Goal: Task Accomplishment & Management: Manage account settings

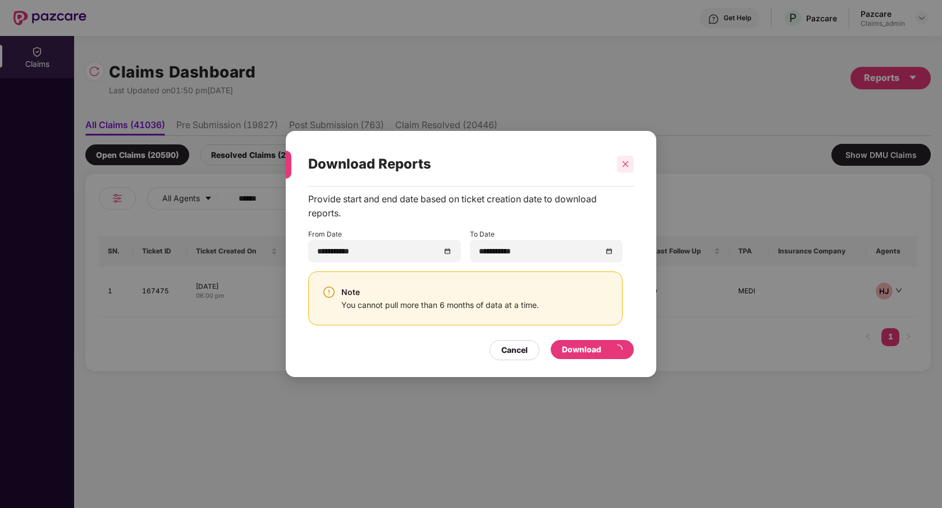
click at [578, 161] on icon "close" at bounding box center [626, 164] width 8 height 8
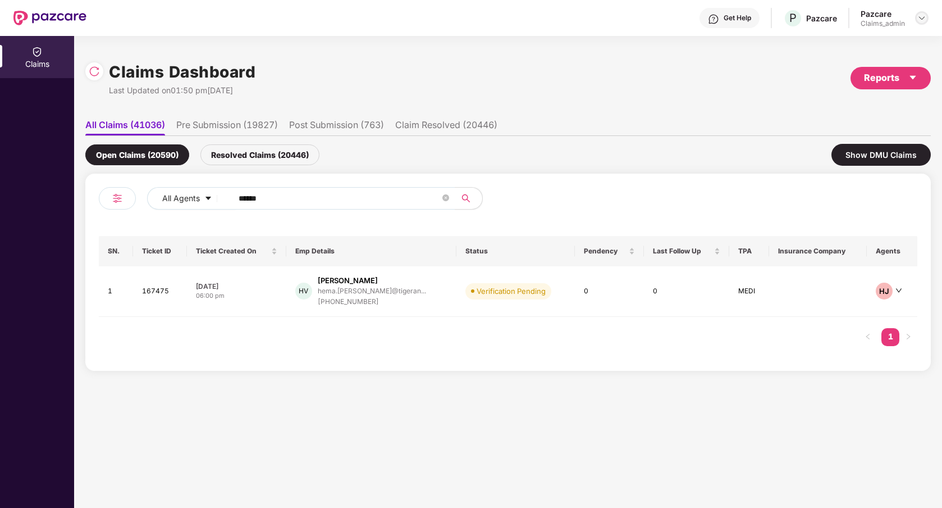
click at [578, 17] on img at bounding box center [922, 17] width 9 height 9
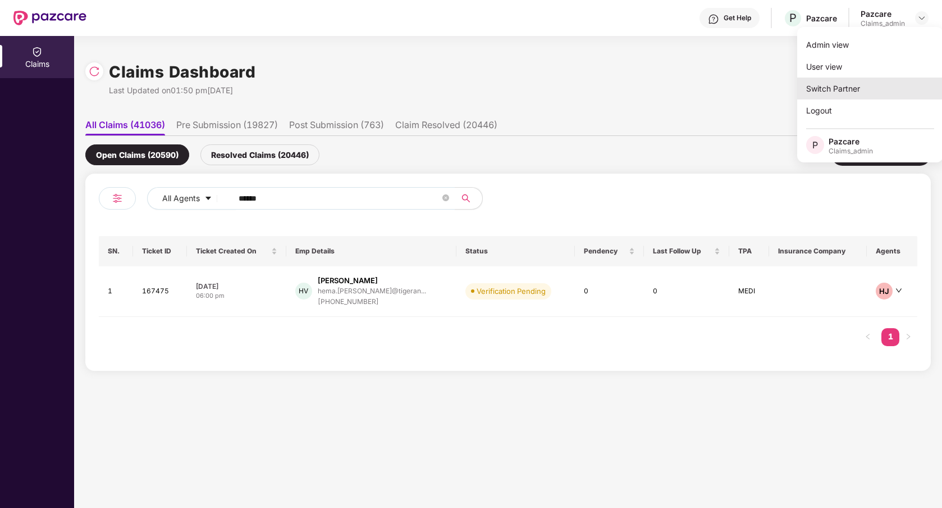
click at [578, 84] on div "Switch Partner" at bounding box center [870, 89] width 146 height 22
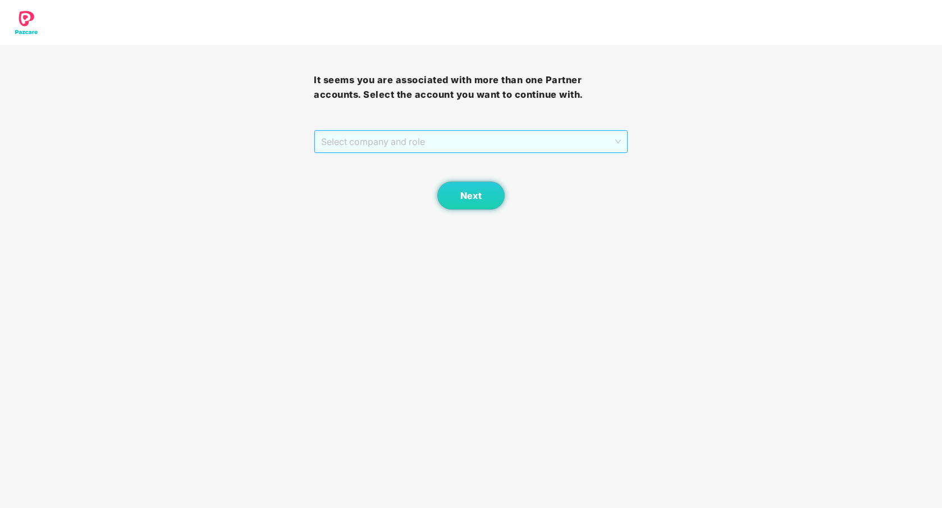
click at [565, 153] on div "Select company and role" at bounding box center [471, 141] width 313 height 22
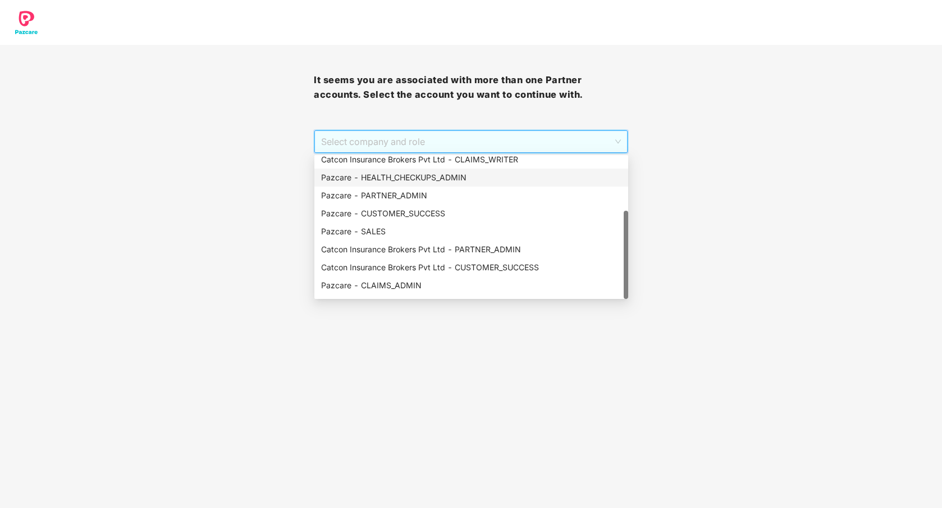
scroll to position [90, 0]
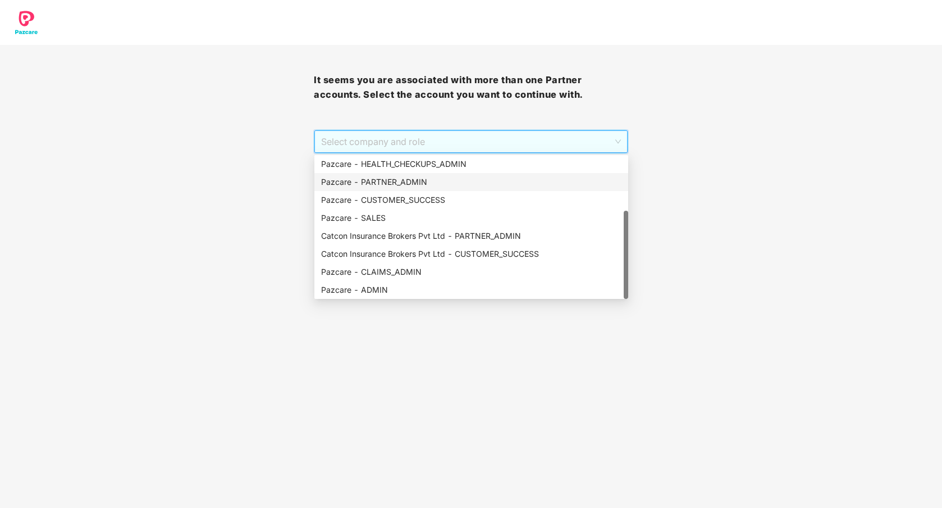
click at [432, 184] on div "Pazcare - PARTNER_ADMIN" at bounding box center [471, 182] width 300 height 12
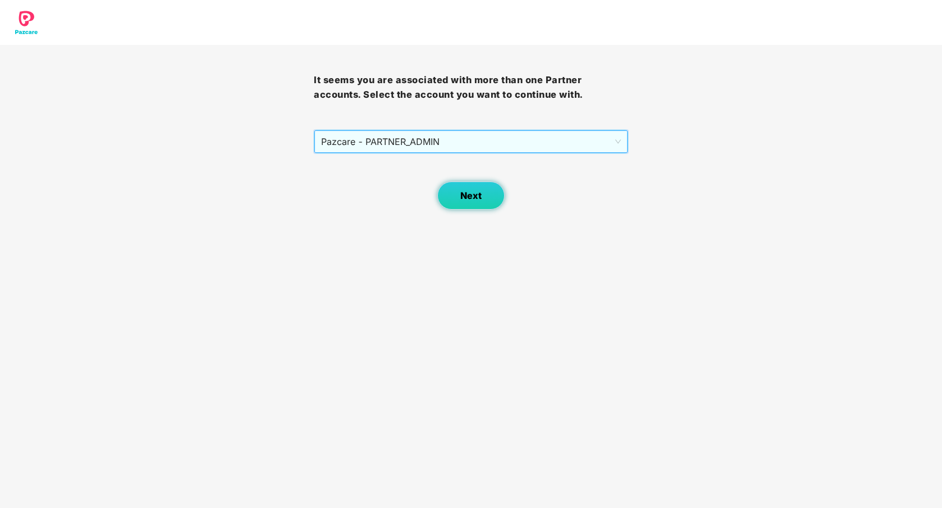
click at [462, 203] on button "Next" at bounding box center [470, 195] width 67 height 28
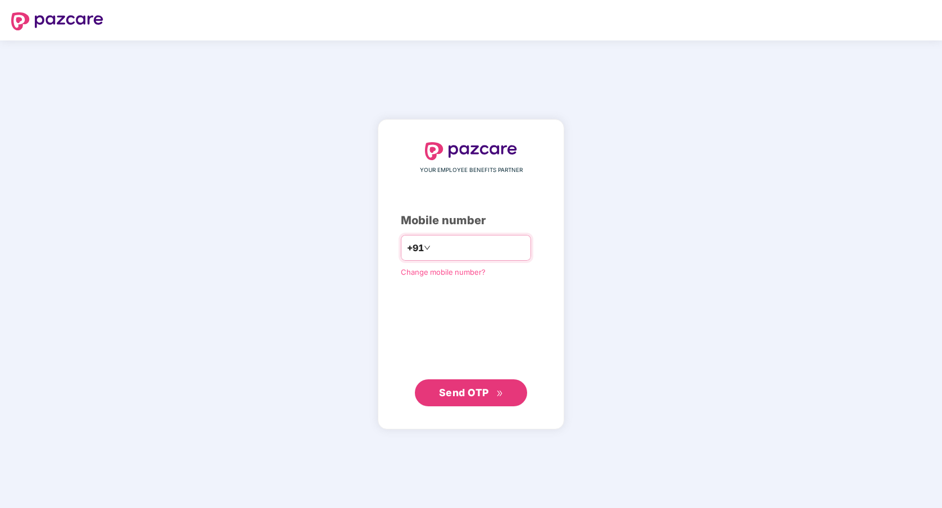
click at [459, 239] on input "number" at bounding box center [479, 248] width 92 height 18
type input "**********"
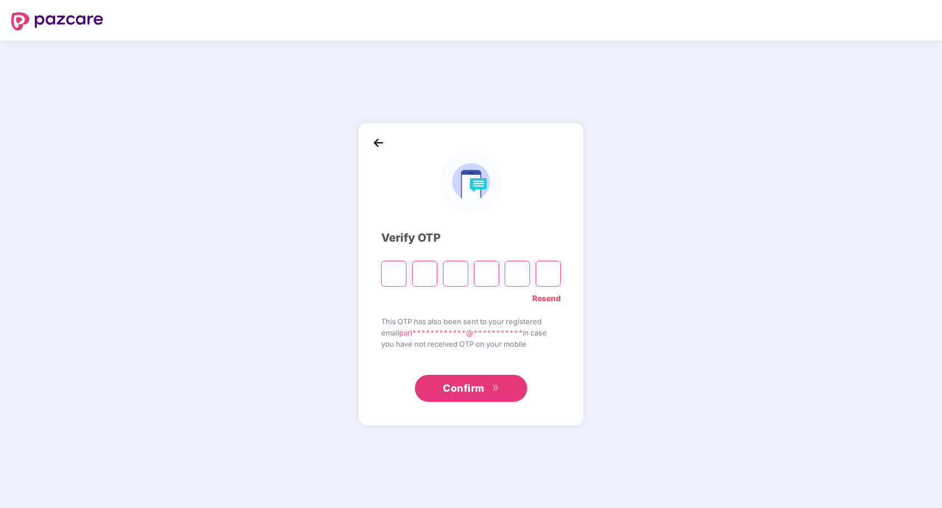
type input "*"
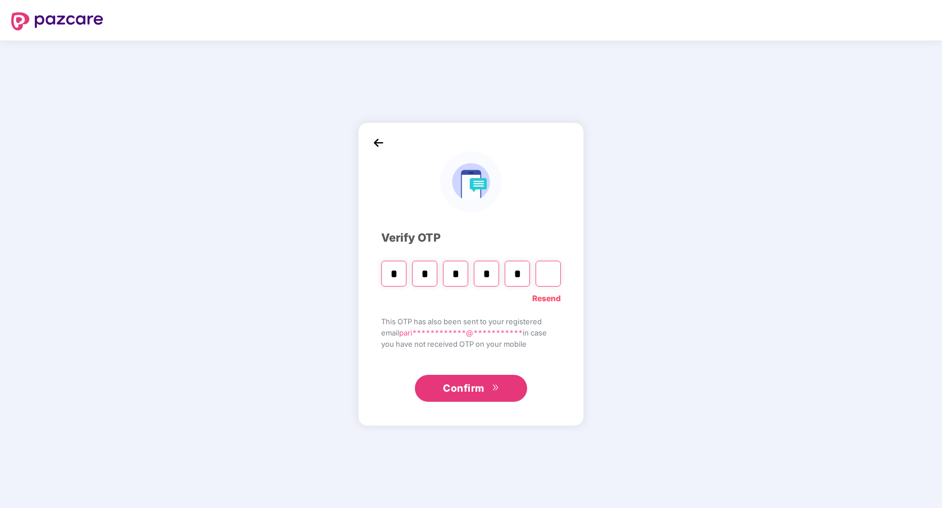
type input "*"
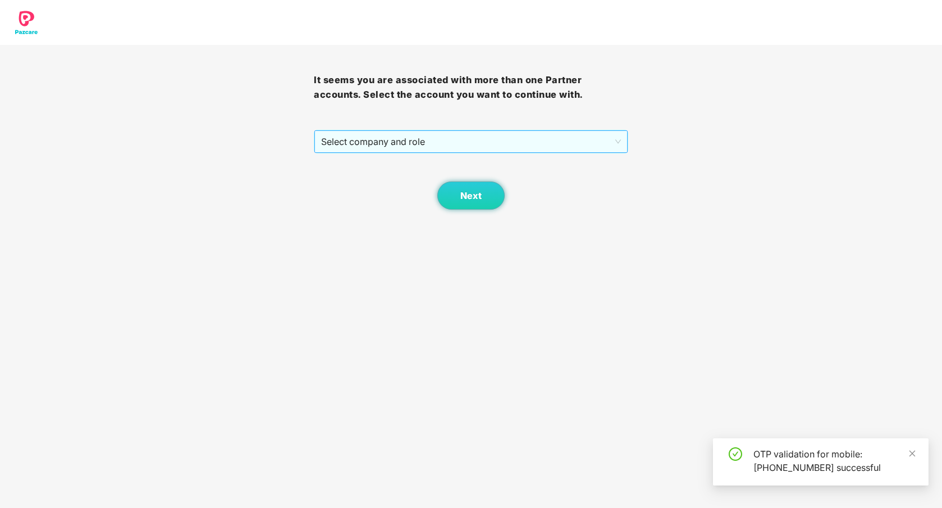
click at [386, 141] on span "Select company and role" at bounding box center [470, 141] width 299 height 21
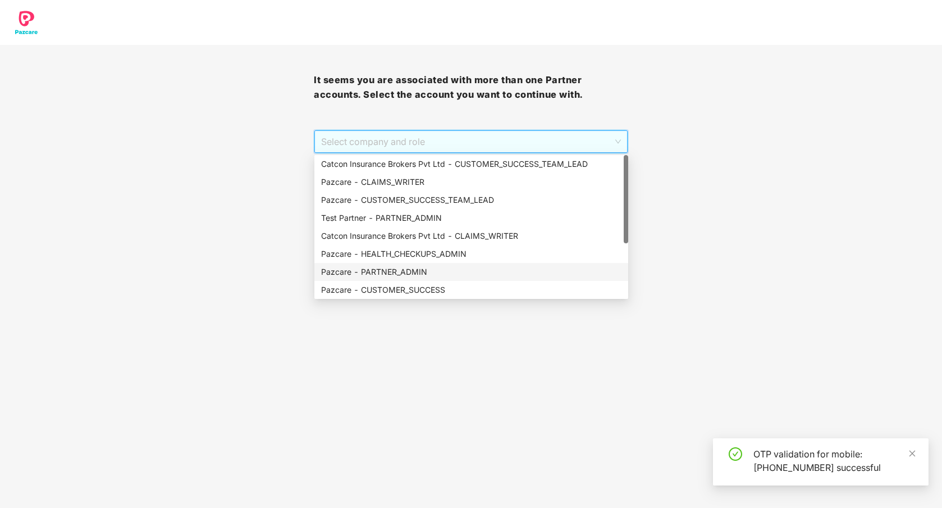
click at [381, 267] on div "Pazcare - PARTNER_ADMIN" at bounding box center [471, 272] width 300 height 12
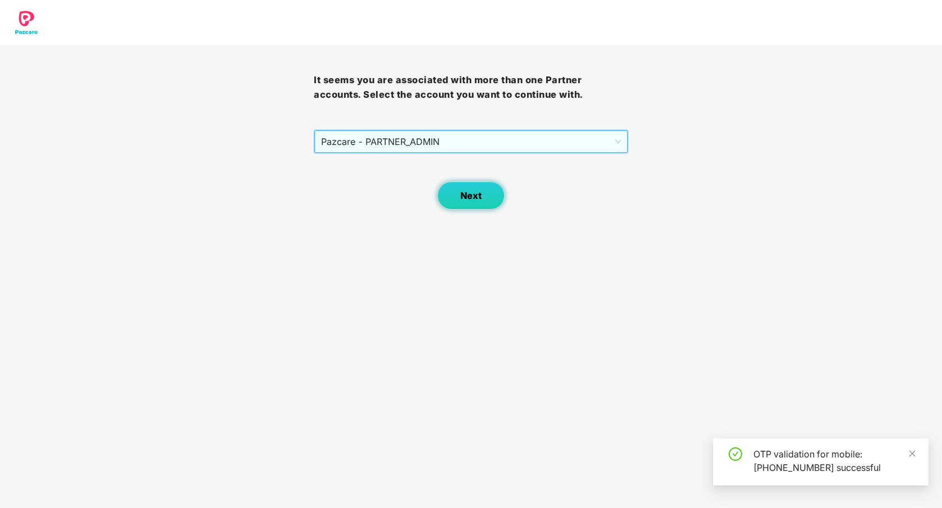
click at [458, 204] on button "Next" at bounding box center [470, 195] width 67 height 28
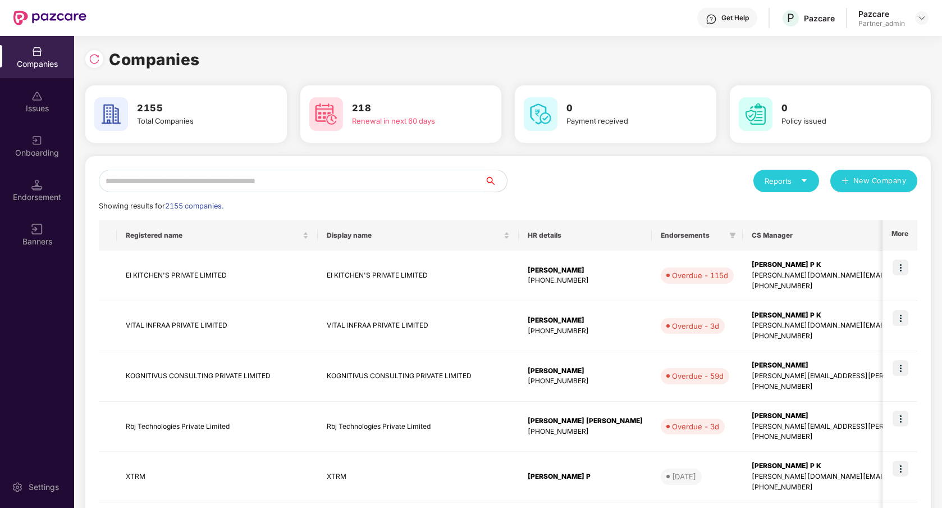
click at [274, 185] on input "text" at bounding box center [292, 181] width 386 height 22
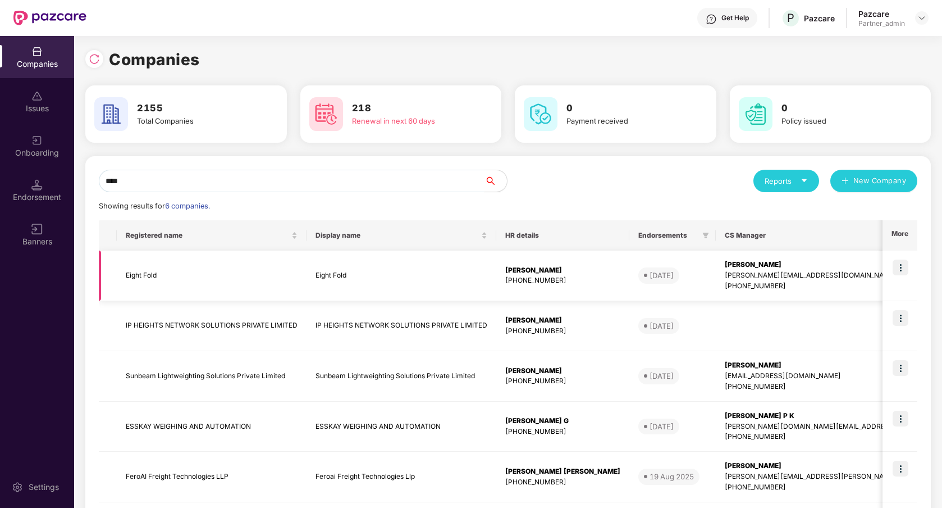
type input "****"
click at [905, 267] on img at bounding box center [901, 267] width 16 height 16
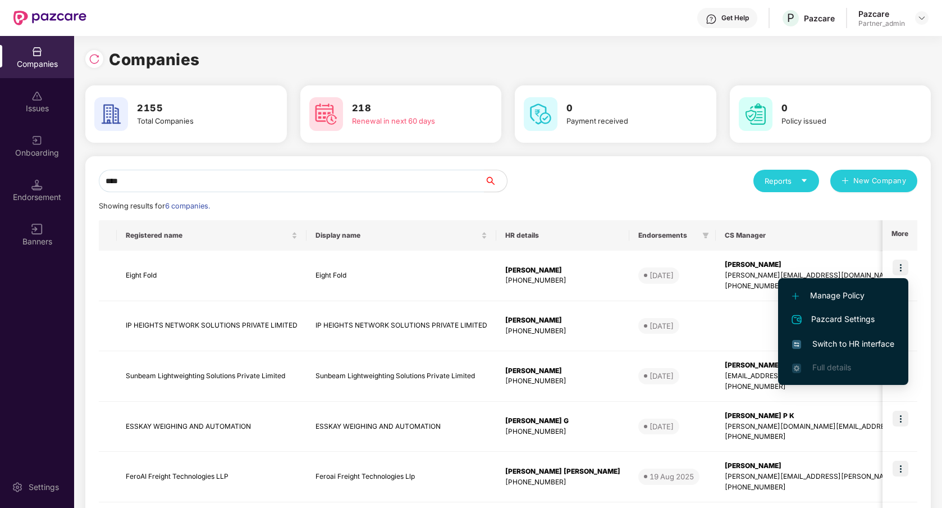
click at [810, 347] on span "Switch to HR interface" at bounding box center [843, 344] width 102 height 12
